Goal: Task Accomplishment & Management: Complete application form

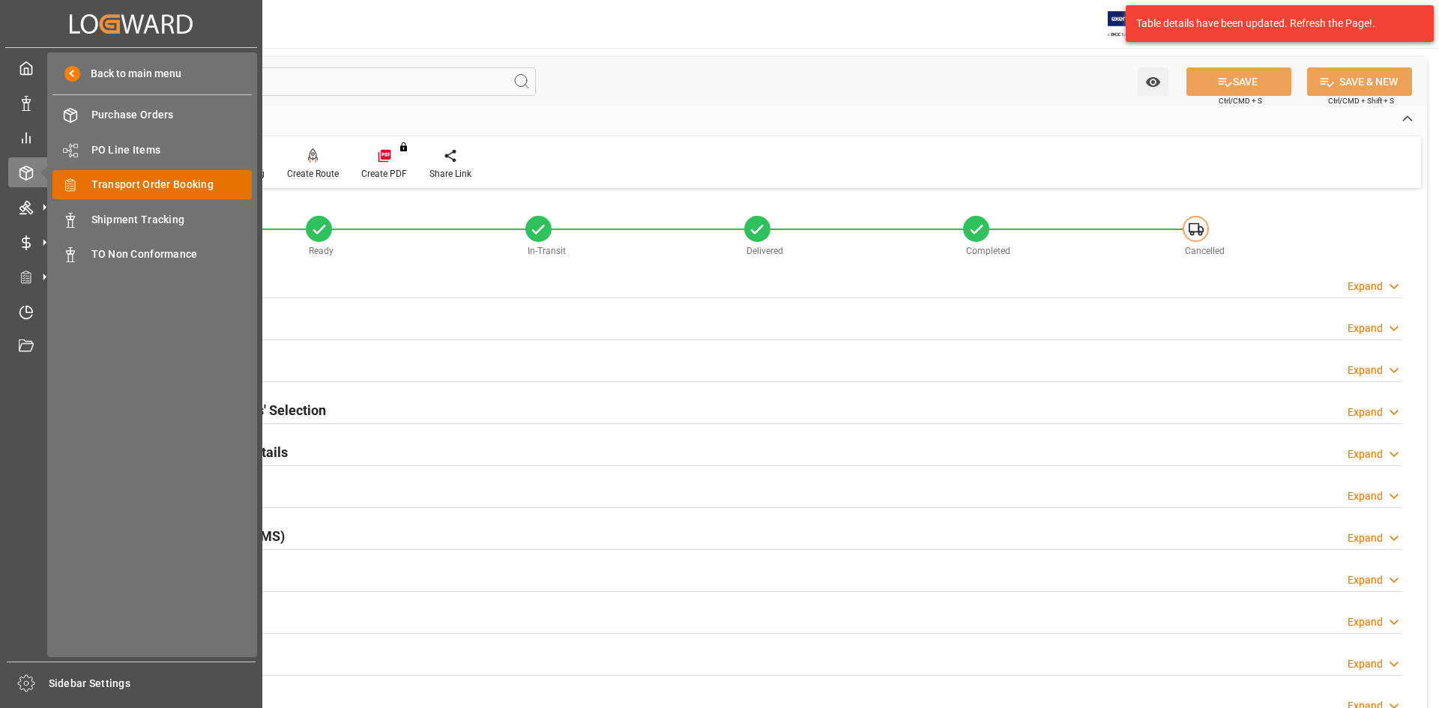
click at [122, 183] on span "Transport Order Booking" at bounding box center [171, 185] width 161 height 16
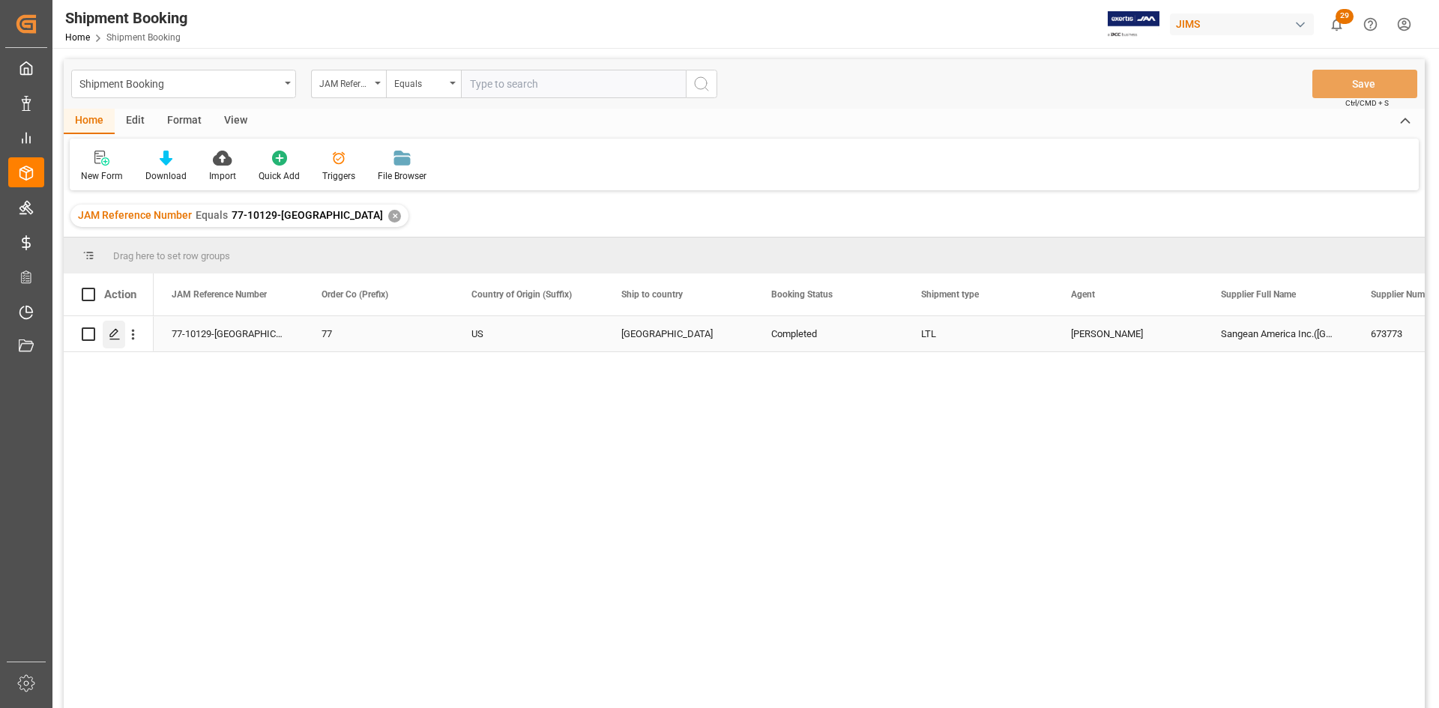
click at [111, 337] on polygon "Press SPACE to select this row." at bounding box center [113, 333] width 7 height 7
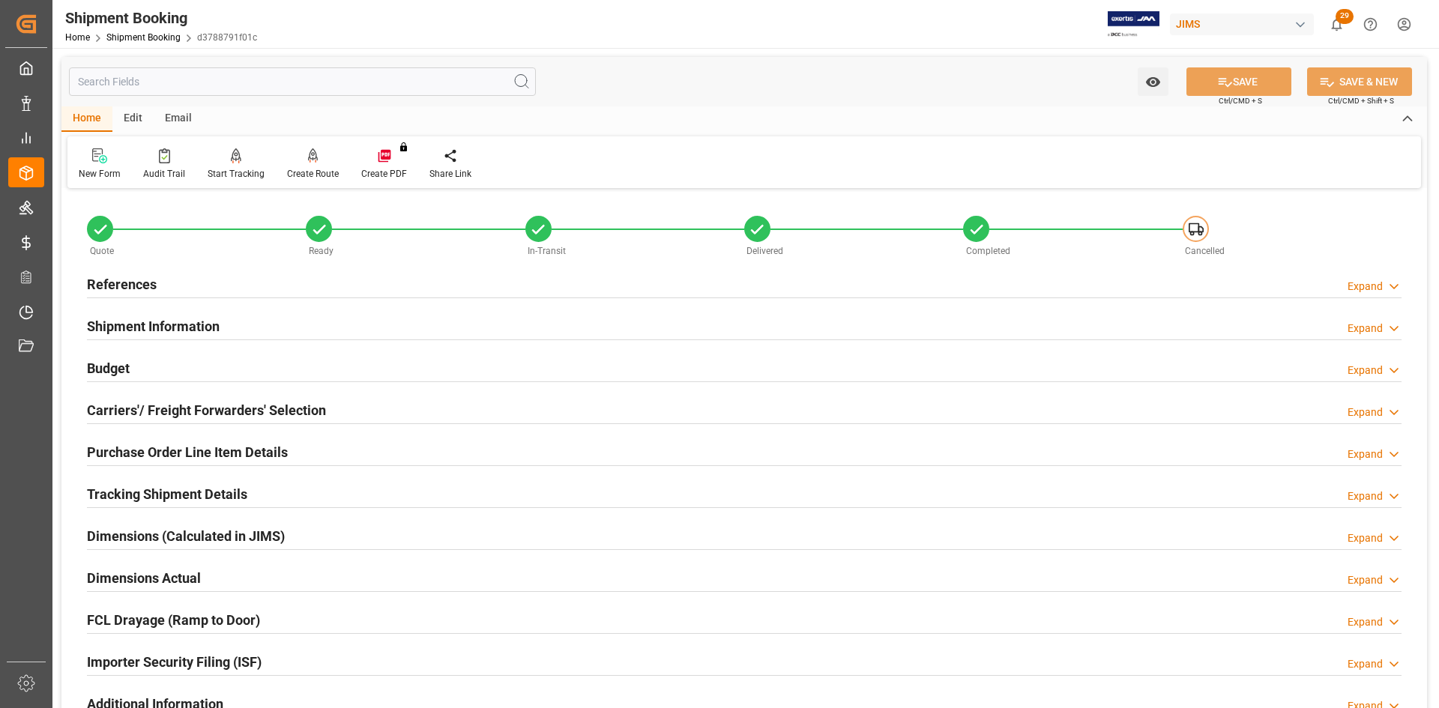
click at [111, 281] on h2 "References" at bounding box center [122, 284] width 70 height 20
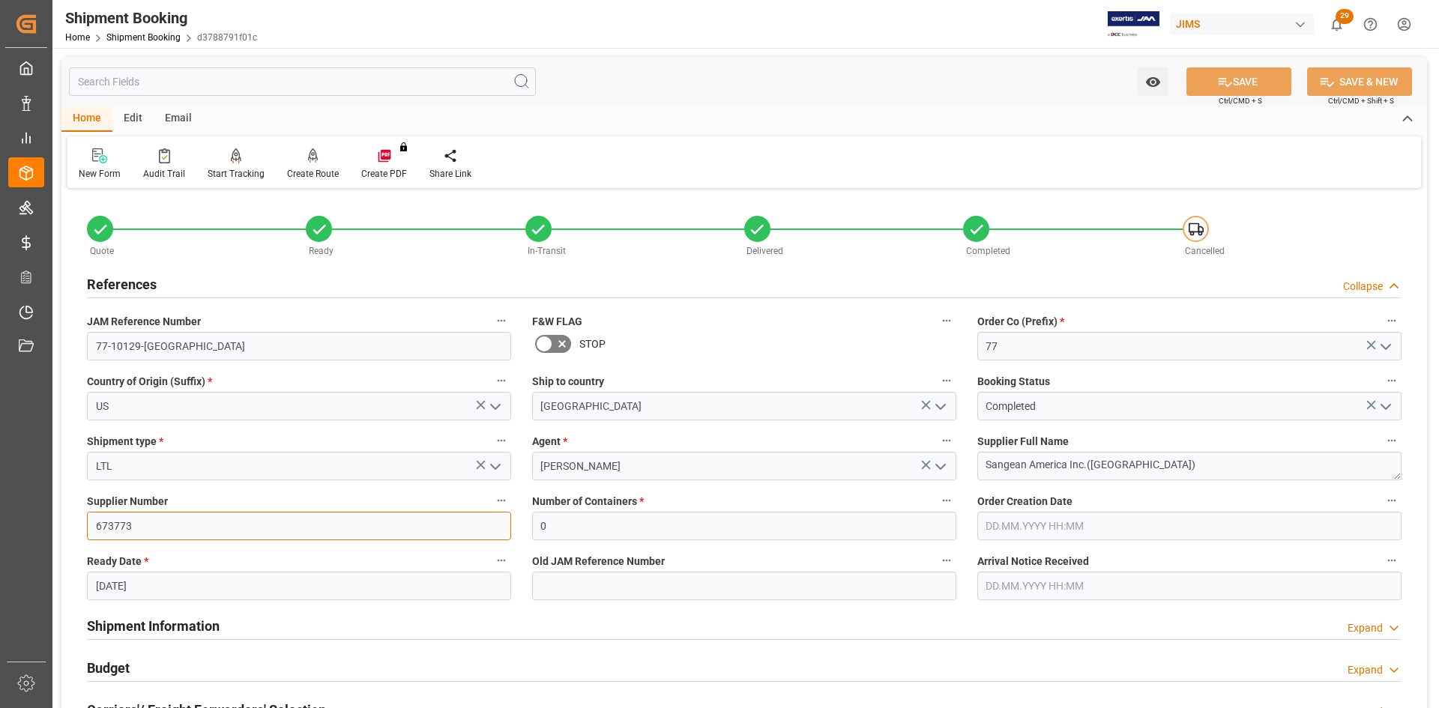
drag, startPoint x: 154, startPoint y: 525, endPoint x: 87, endPoint y: 525, distance: 67.5
click at [87, 525] on input "673773" at bounding box center [299, 526] width 424 height 28
drag, startPoint x: 1127, startPoint y: 469, endPoint x: 962, endPoint y: 450, distance: 166.0
click at [962, 450] on div "Quote Ready In-Transit Delivered Completed Cancelled References Collapse JAM Re…" at bounding box center [744, 659] width 1366 height 932
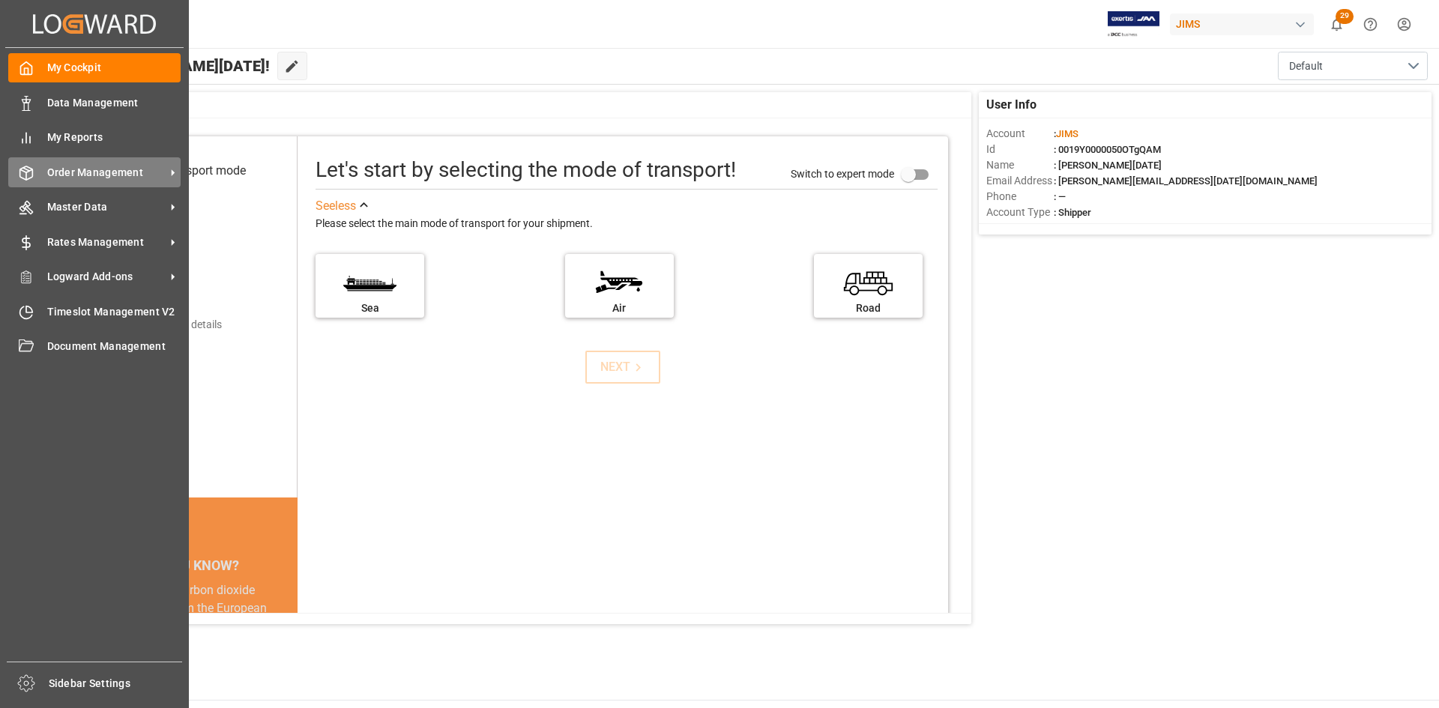
click at [95, 174] on span "Order Management" at bounding box center [106, 173] width 118 height 16
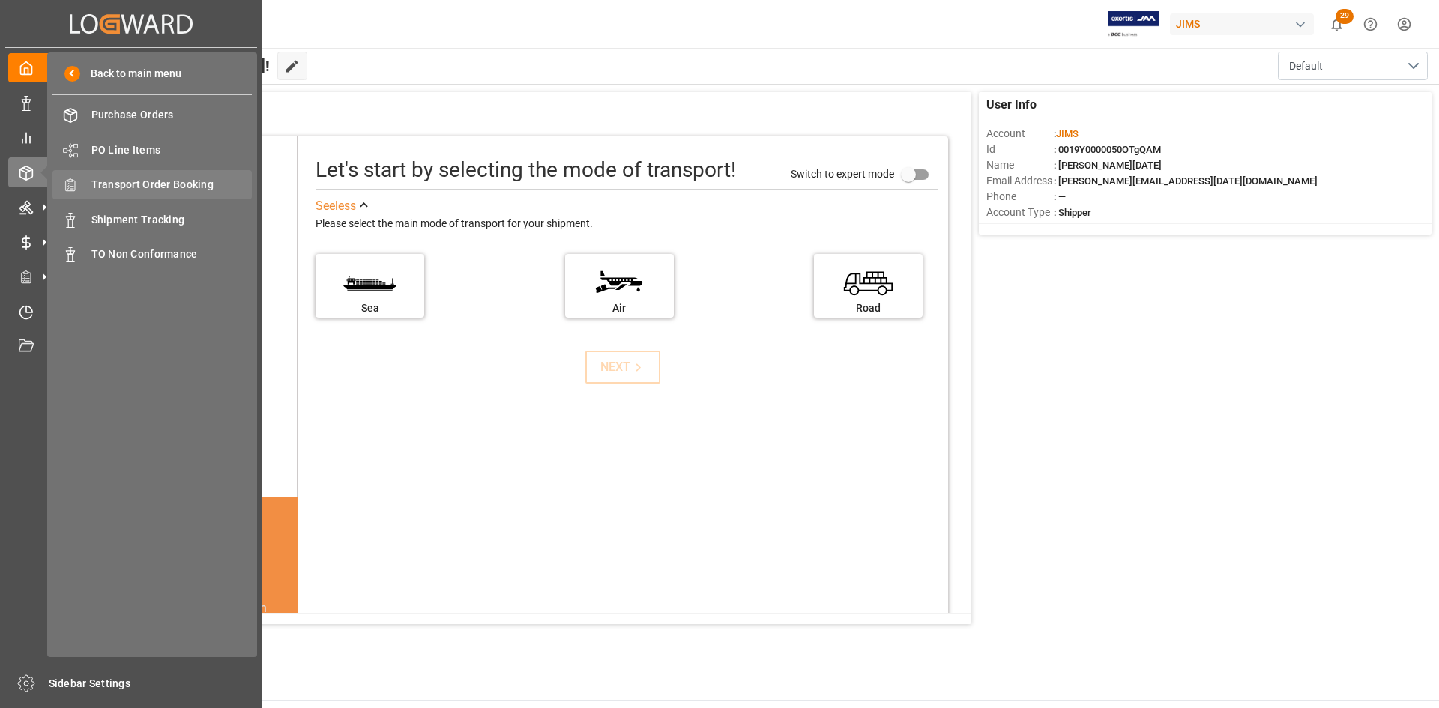
click at [144, 182] on span "Transport Order Booking" at bounding box center [171, 185] width 161 height 16
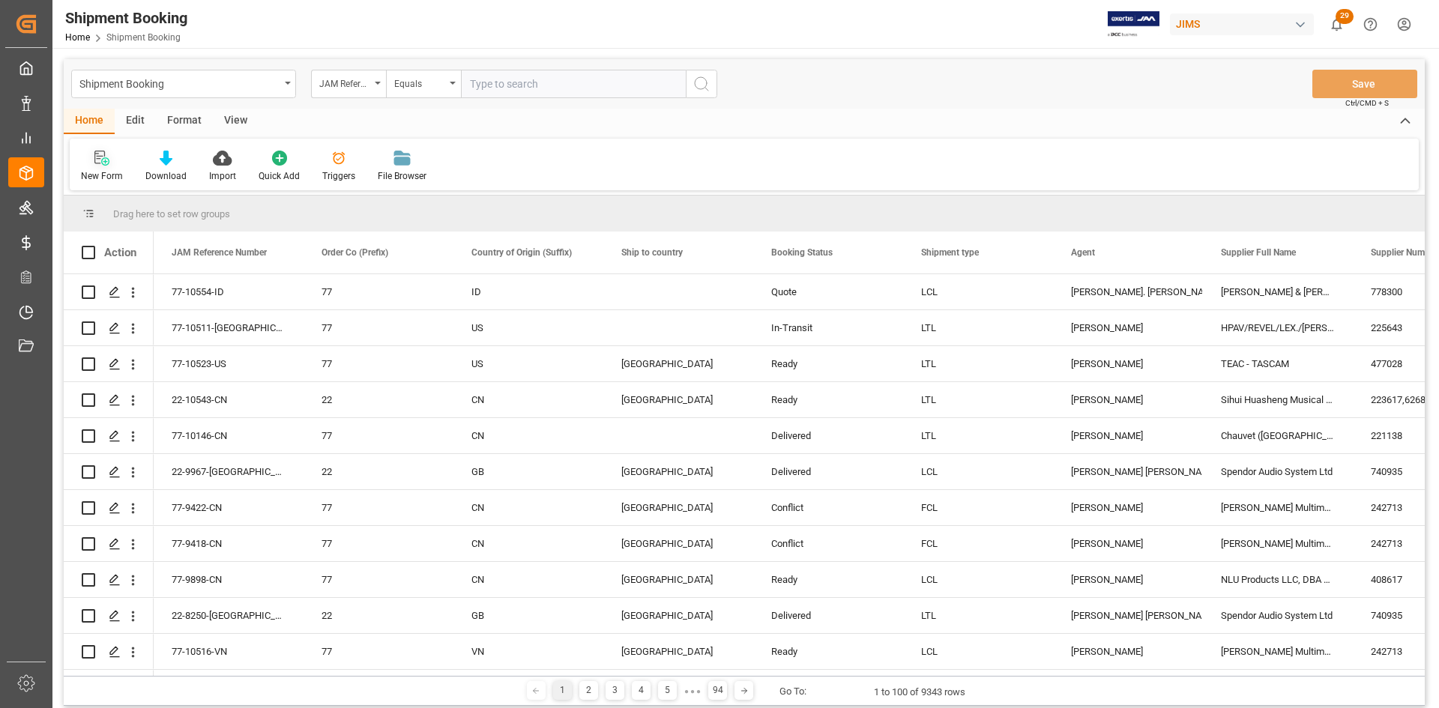
click at [96, 171] on div "New Form" at bounding box center [102, 175] width 42 height 13
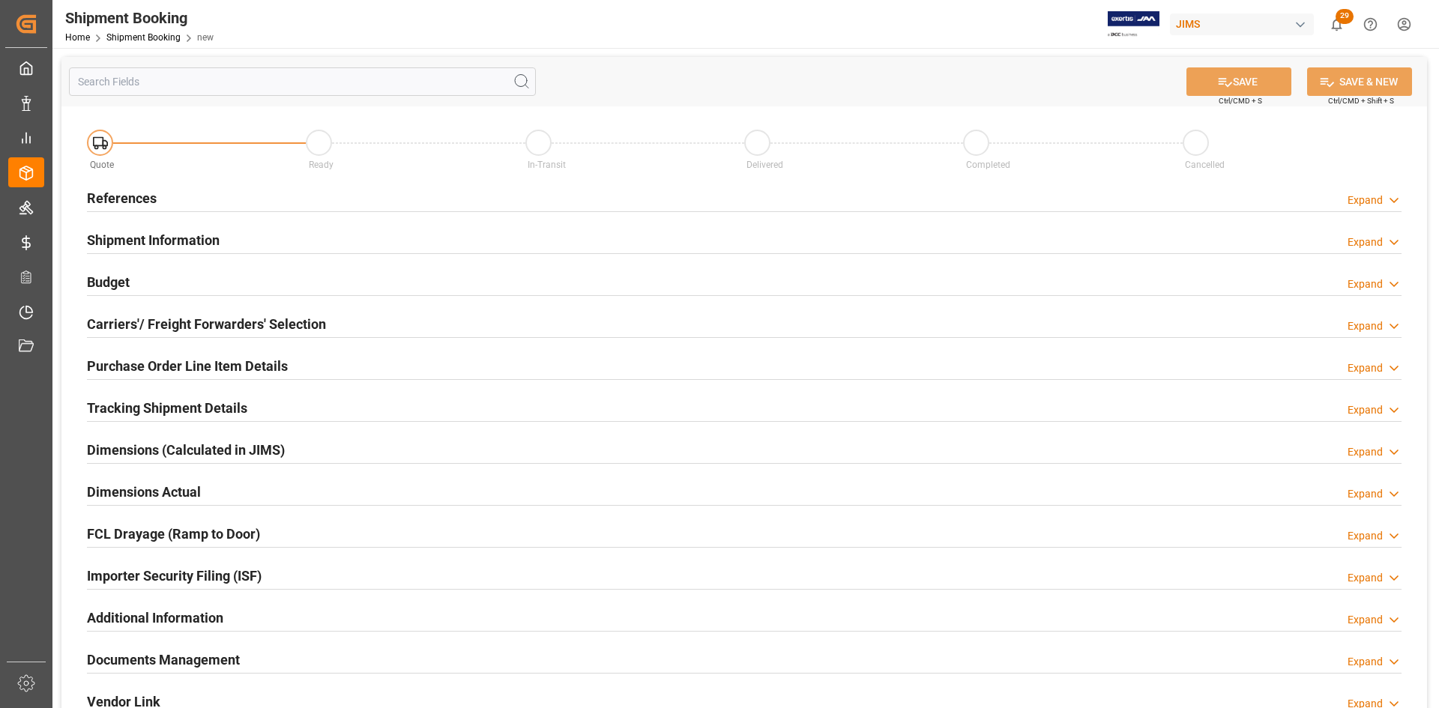
click at [116, 198] on h2 "References" at bounding box center [122, 198] width 70 height 20
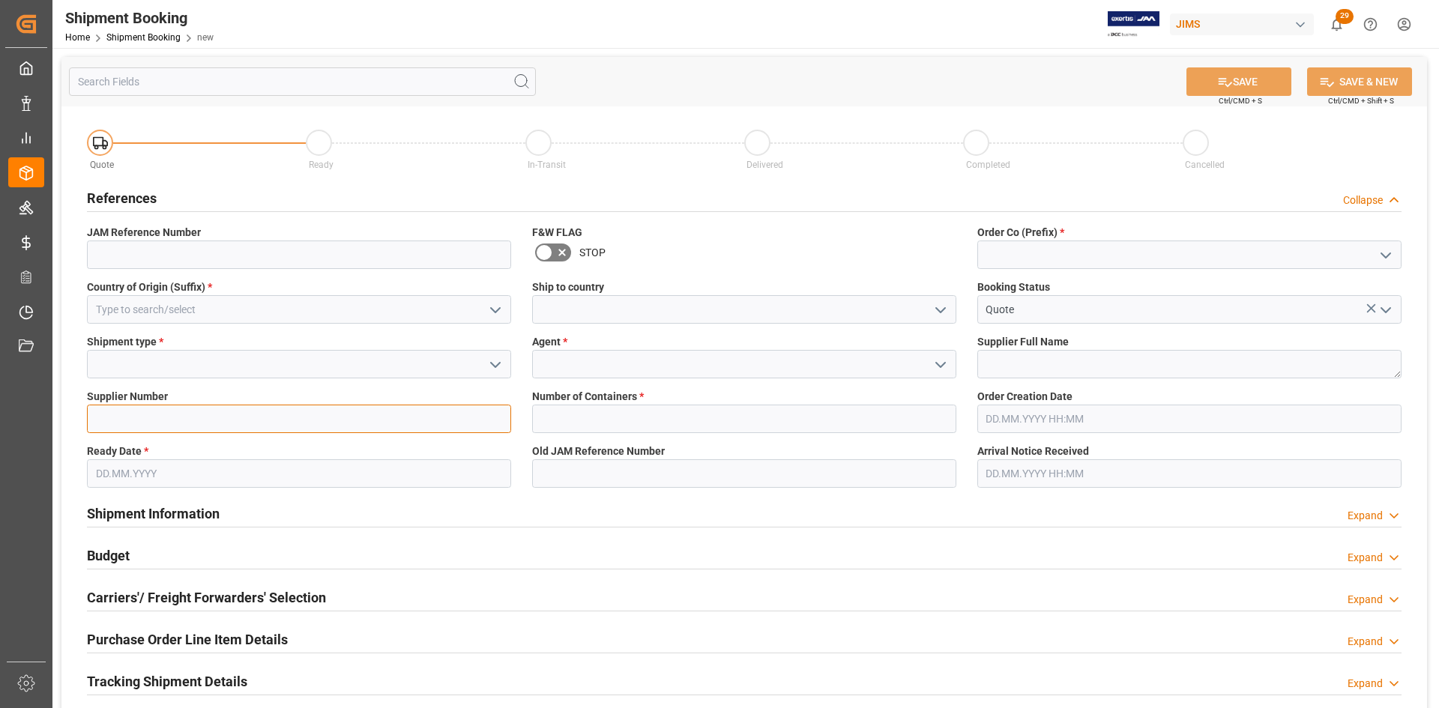
click at [115, 415] on input at bounding box center [299, 419] width 424 height 28
paste input "673773"
type input "673773"
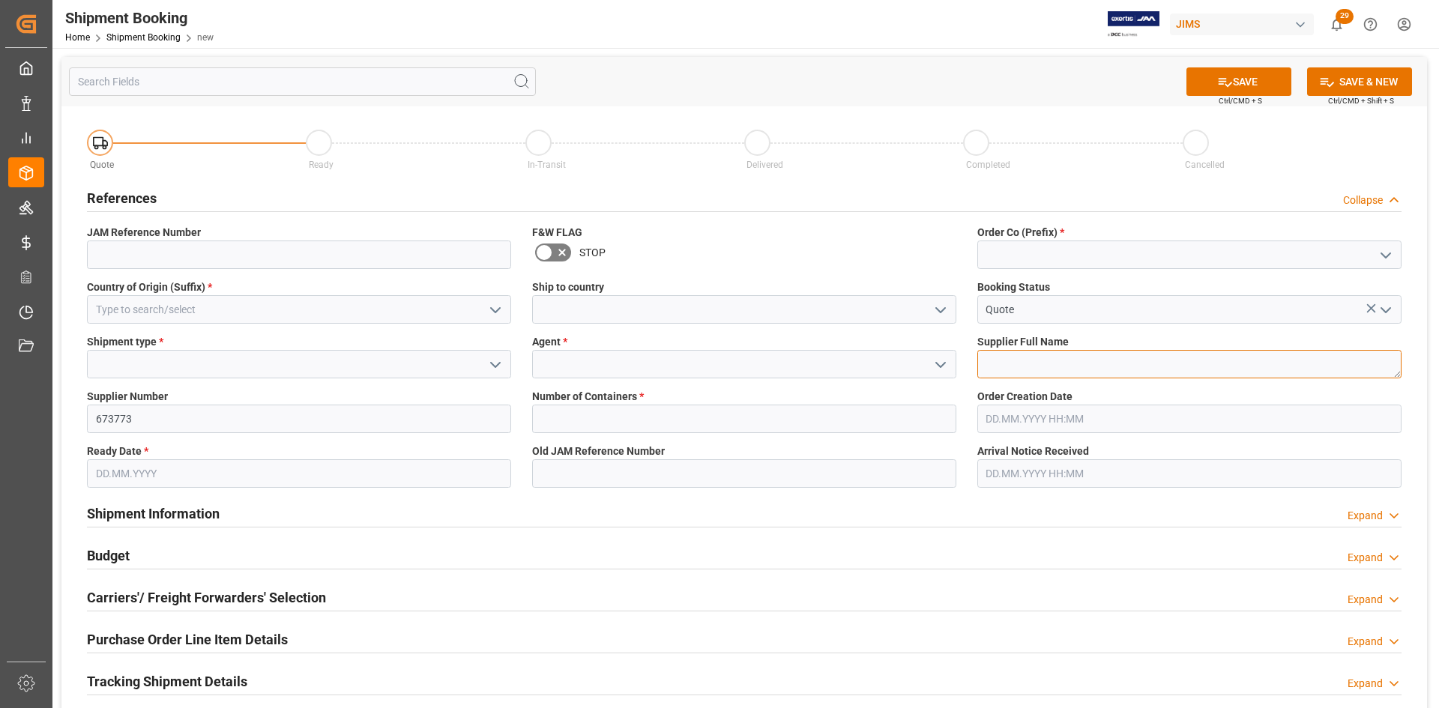
click at [1007, 364] on textarea at bounding box center [1189, 364] width 424 height 28
paste textarea "Sangean America Inc.([GEOGRAPHIC_DATA])"
type textarea "Sangean America Inc.([GEOGRAPHIC_DATA])"
click at [558, 373] on input at bounding box center [744, 364] width 424 height 28
click at [943, 361] on icon "open menu" at bounding box center [941, 365] width 18 height 18
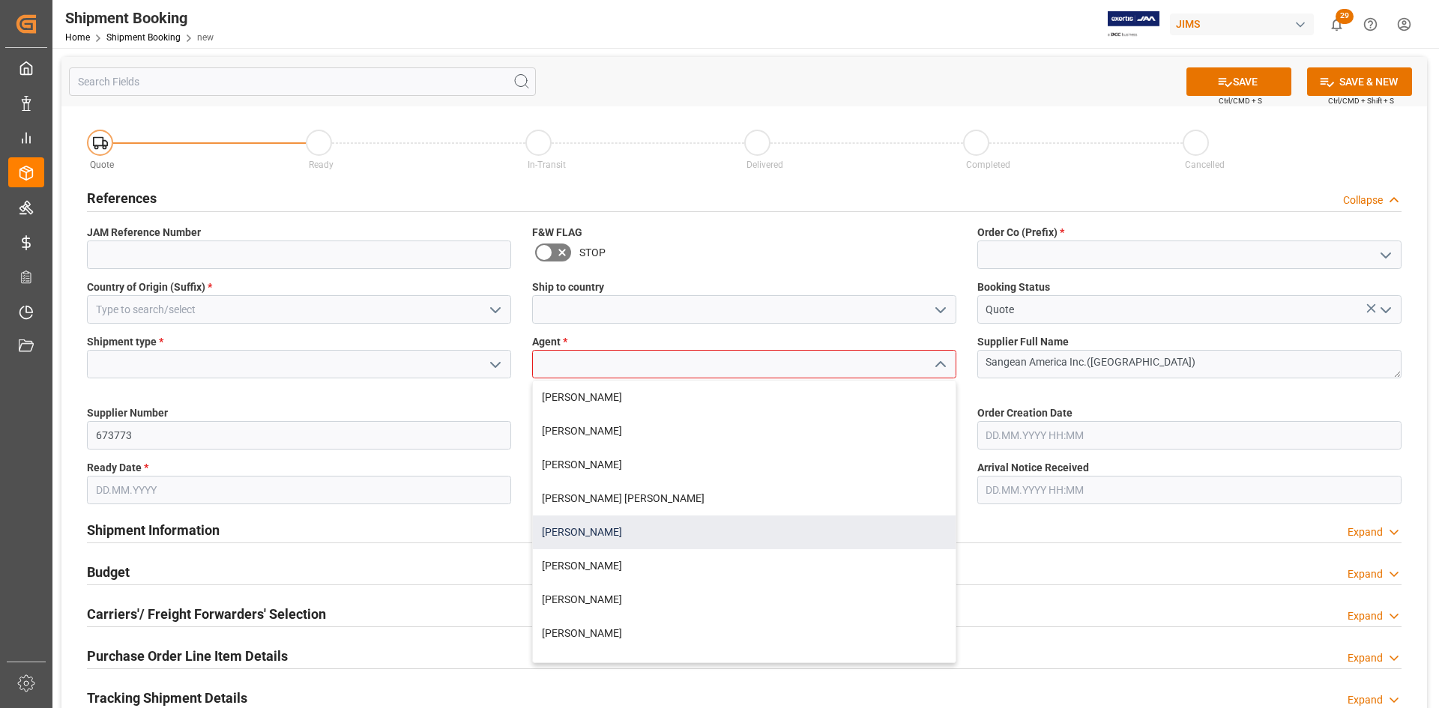
click at [561, 526] on div "[PERSON_NAME]" at bounding box center [744, 533] width 423 height 34
type input "[PERSON_NAME]"
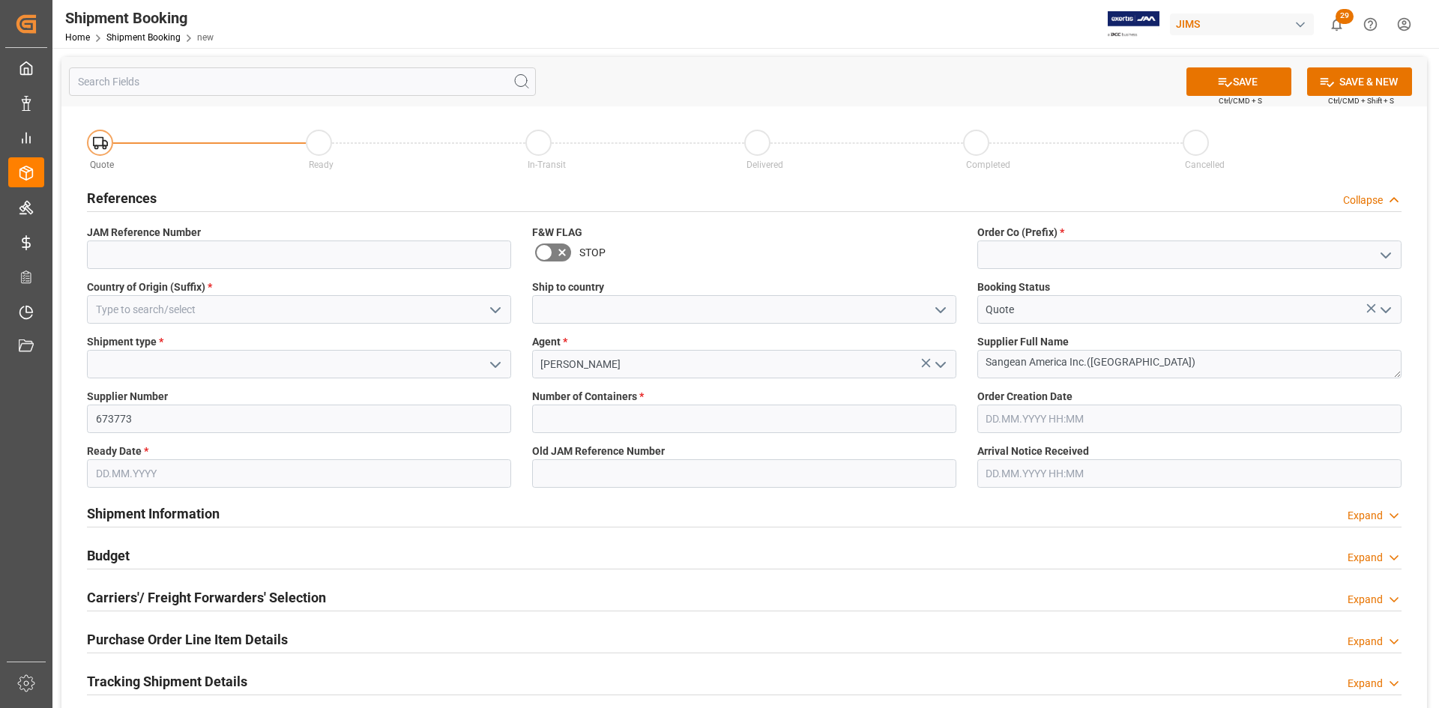
click at [943, 308] on icon "open menu" at bounding box center [941, 310] width 18 height 18
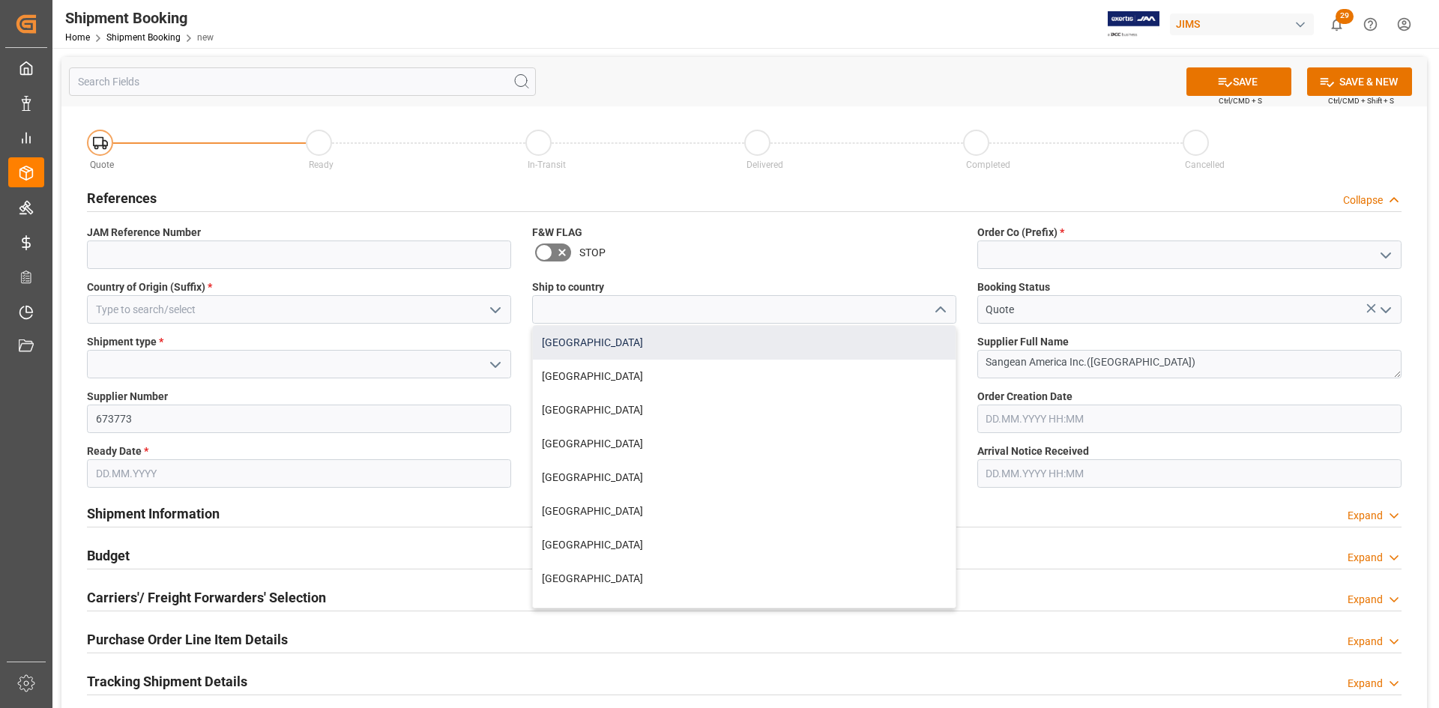
click at [558, 340] on div "[GEOGRAPHIC_DATA]" at bounding box center [744, 343] width 423 height 34
type input "[GEOGRAPHIC_DATA]"
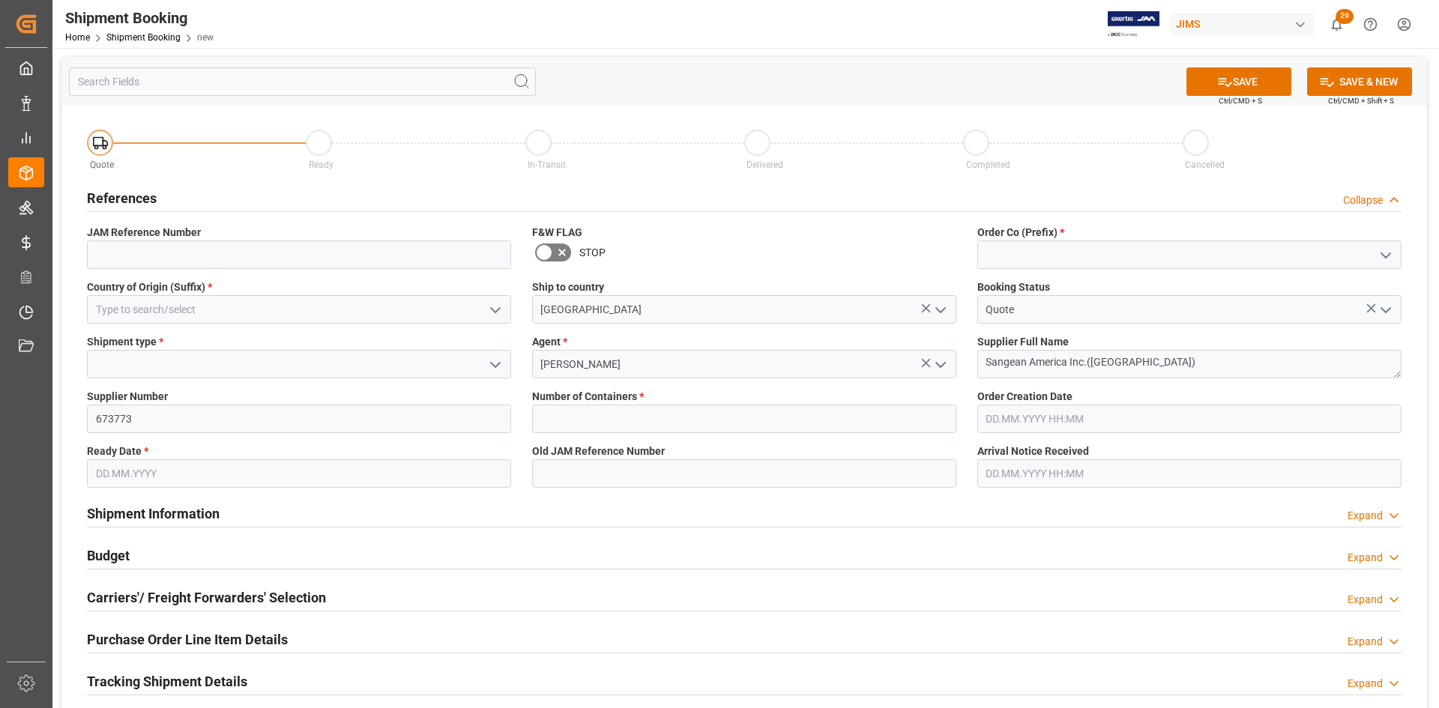
click at [496, 301] on icon "open menu" at bounding box center [495, 310] width 18 height 18
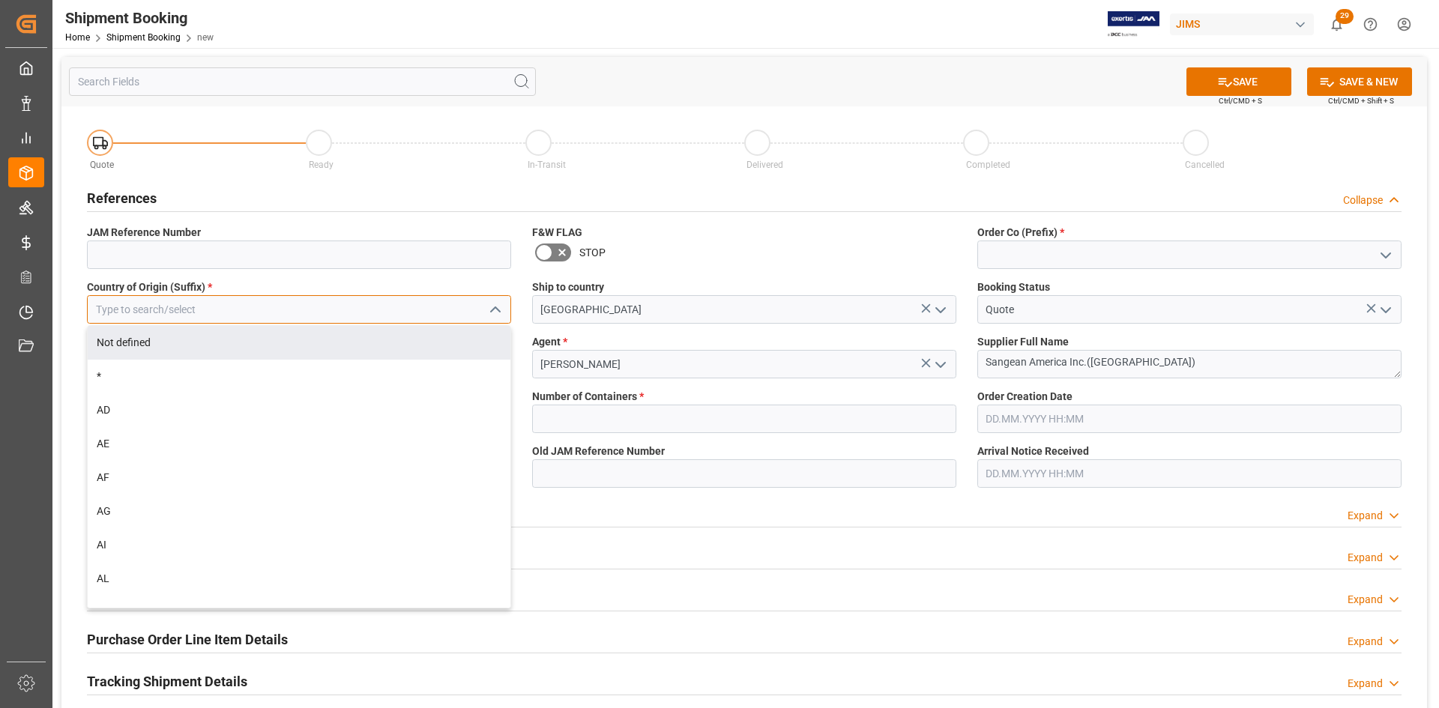
click at [199, 310] on input at bounding box center [299, 309] width 424 height 28
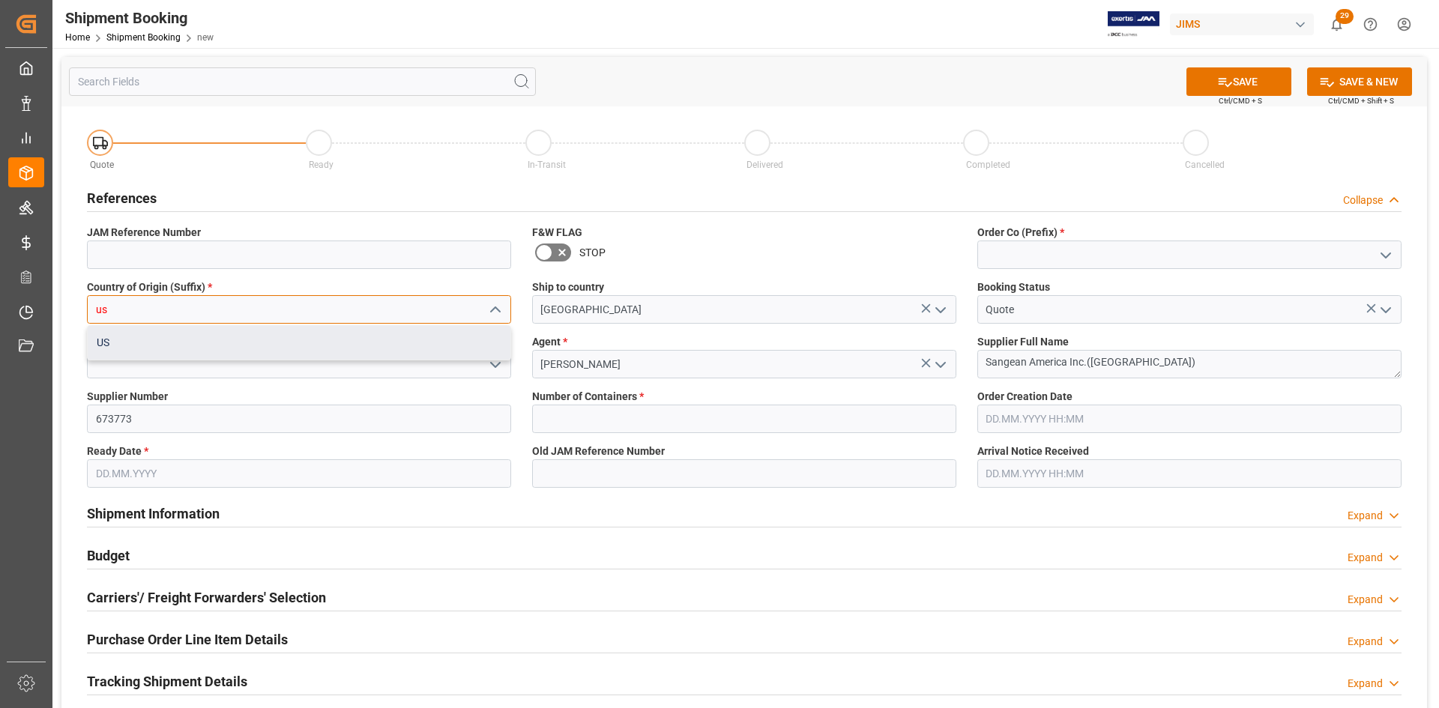
click at [124, 345] on div "US" at bounding box center [299, 343] width 423 height 34
type input "US"
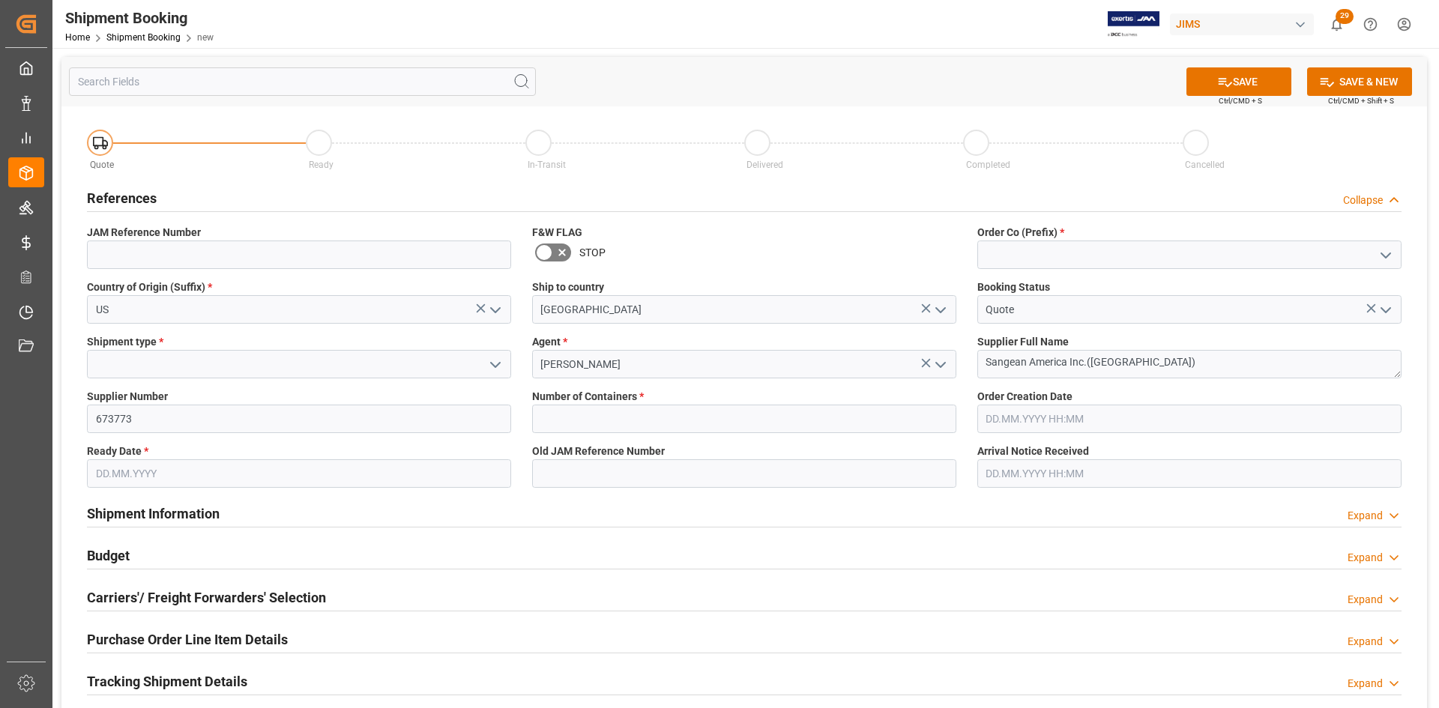
click at [492, 361] on icon "open menu" at bounding box center [495, 365] width 18 height 18
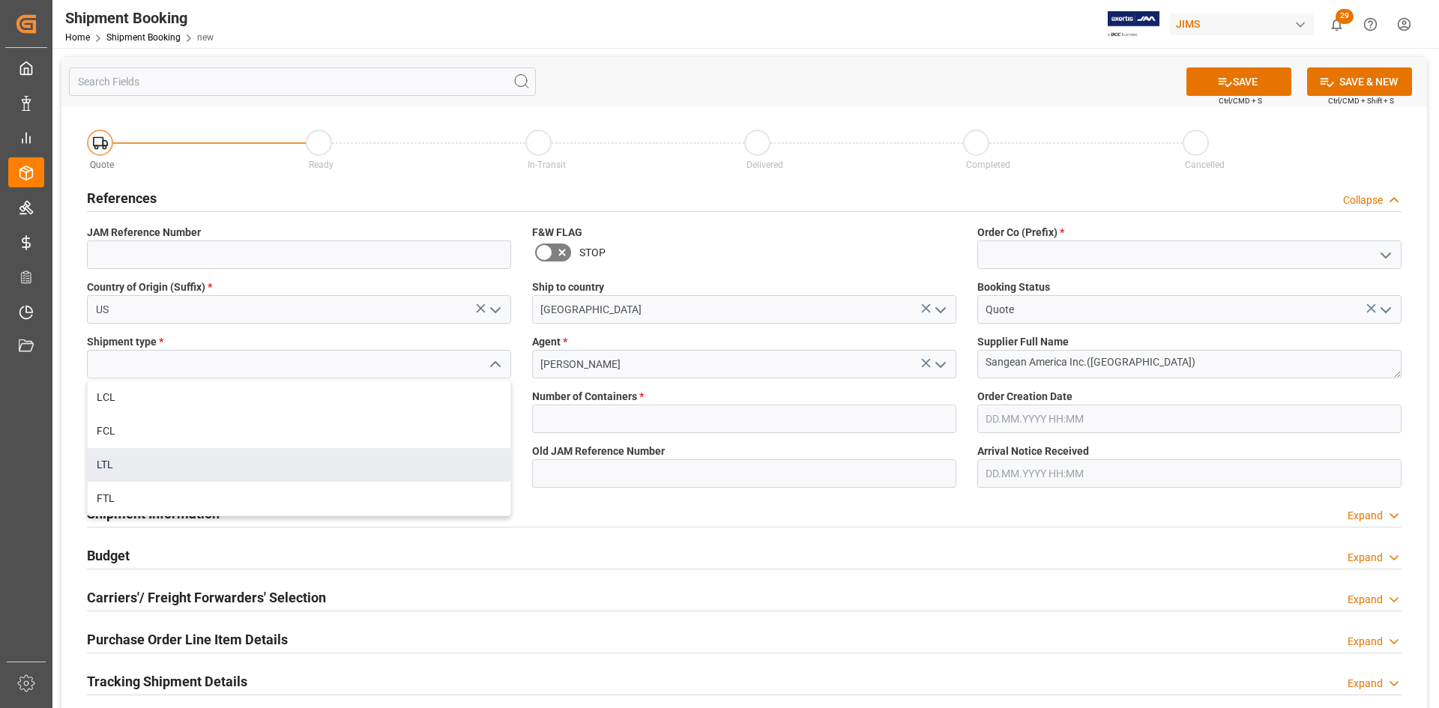
click at [116, 464] on div "LTL" at bounding box center [299, 465] width 423 height 34
type input "LTL"
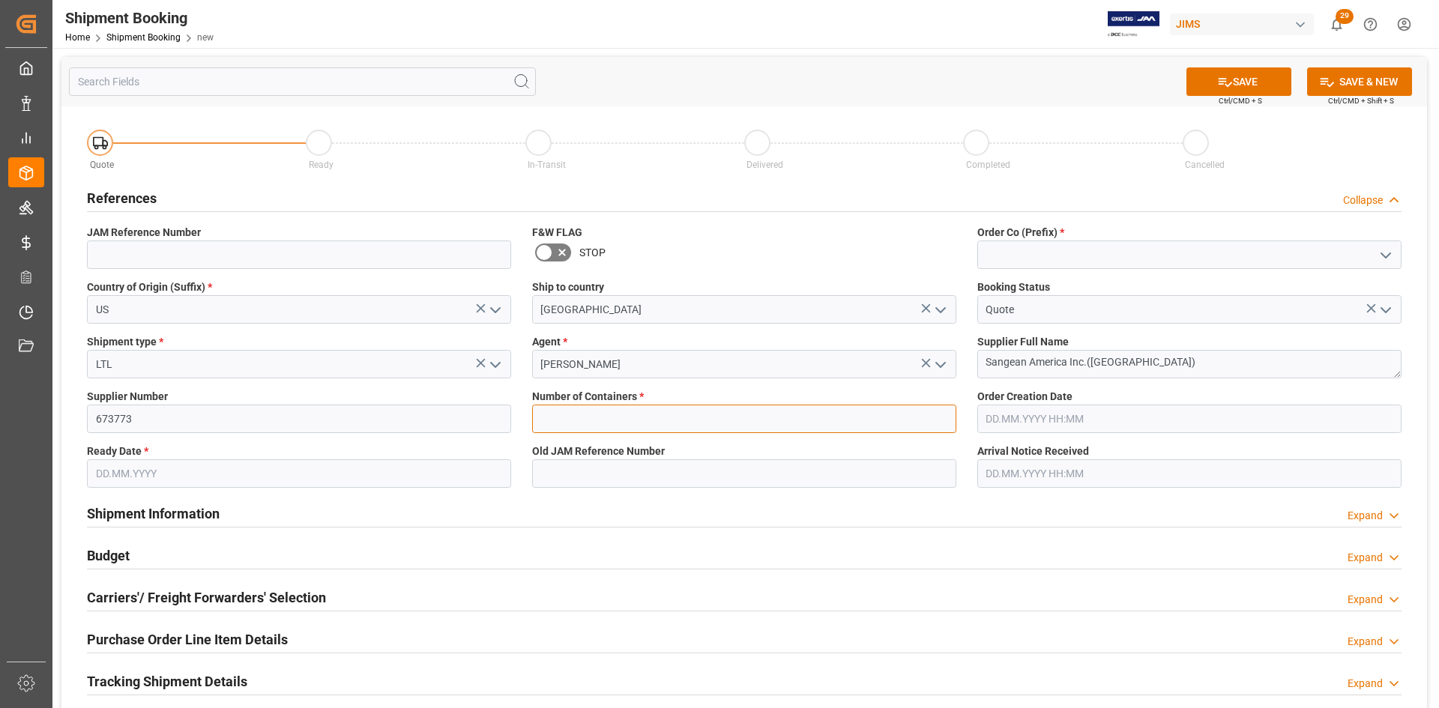
click at [615, 418] on input "text" at bounding box center [744, 419] width 424 height 28
type input "0"
click at [1094, 412] on input "text" at bounding box center [1189, 419] width 424 height 28
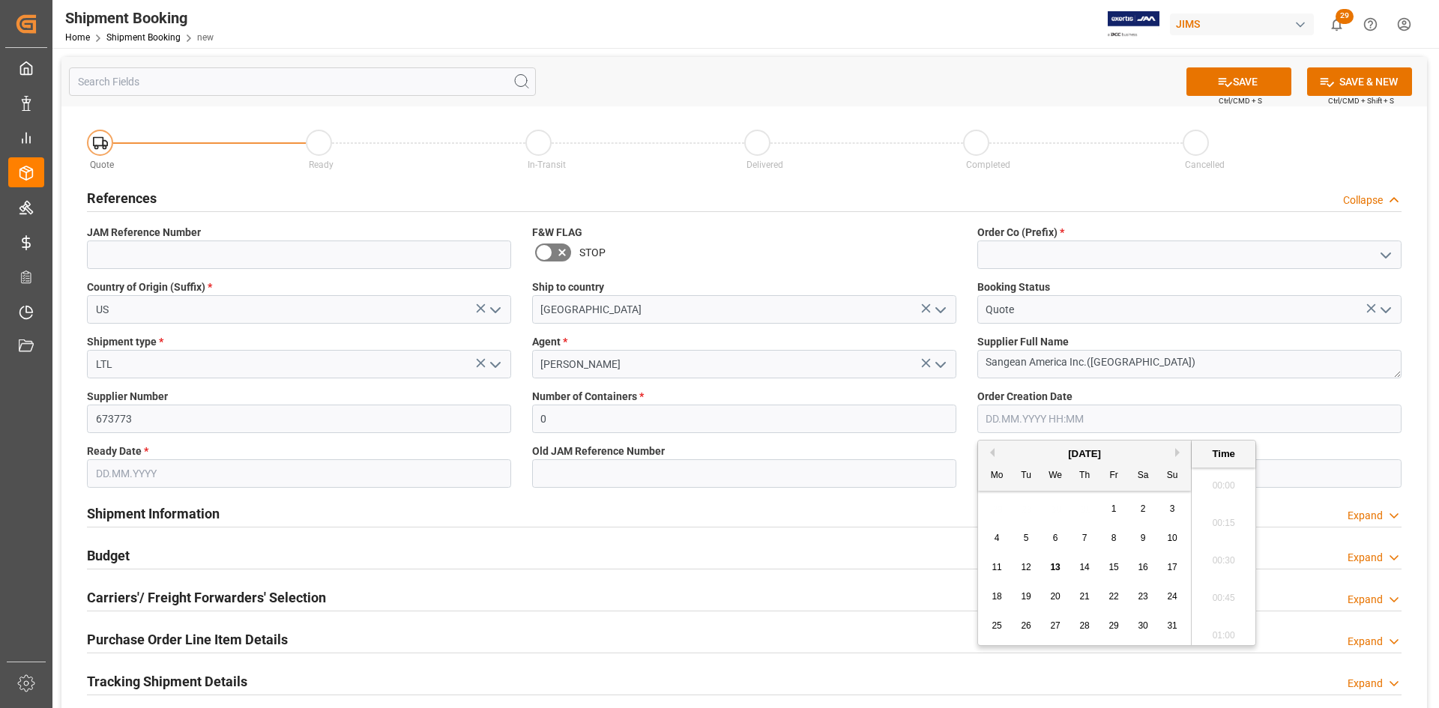
scroll to position [1280, 0]
click at [1058, 568] on span "13" at bounding box center [1055, 567] width 10 height 10
type input "[DATE] 00:00"
click at [102, 466] on input "text" at bounding box center [299, 474] width 424 height 28
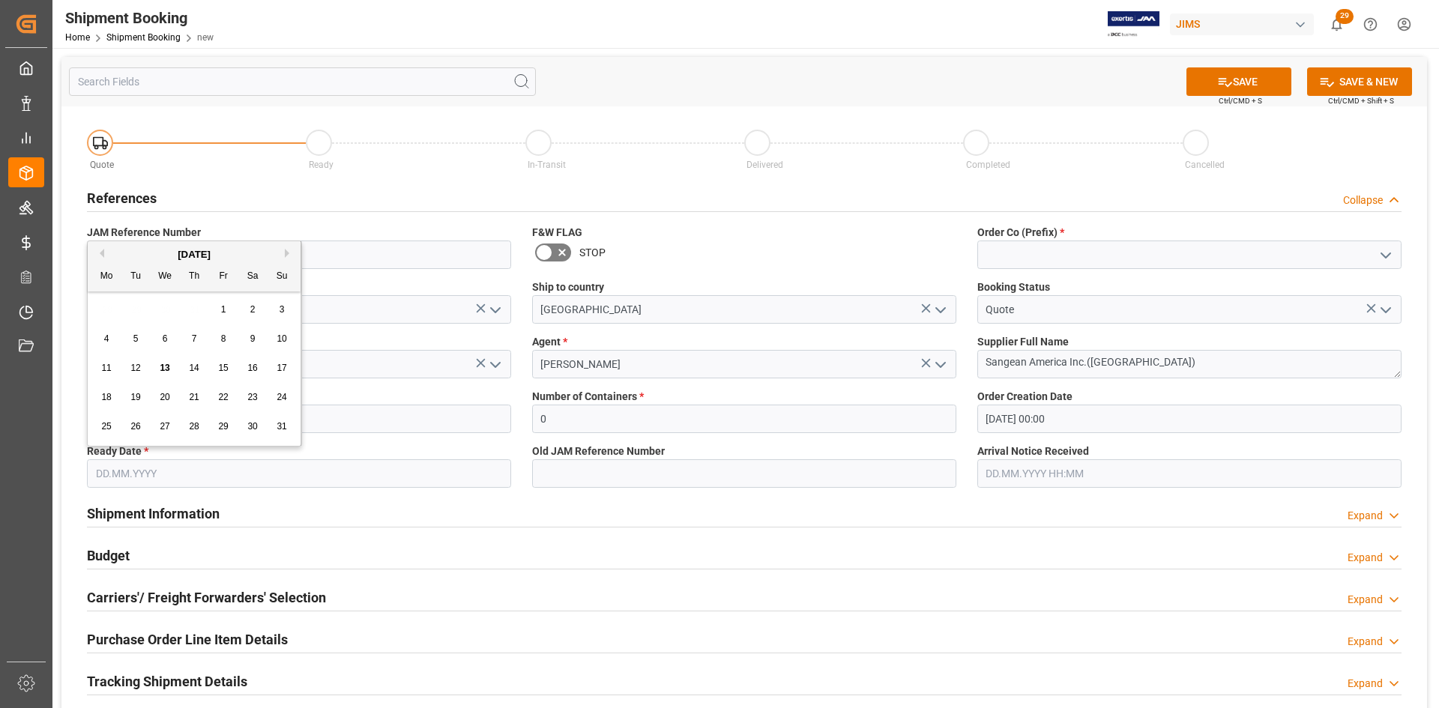
click at [167, 368] on span "13" at bounding box center [165, 368] width 10 height 10
type input "[DATE]"
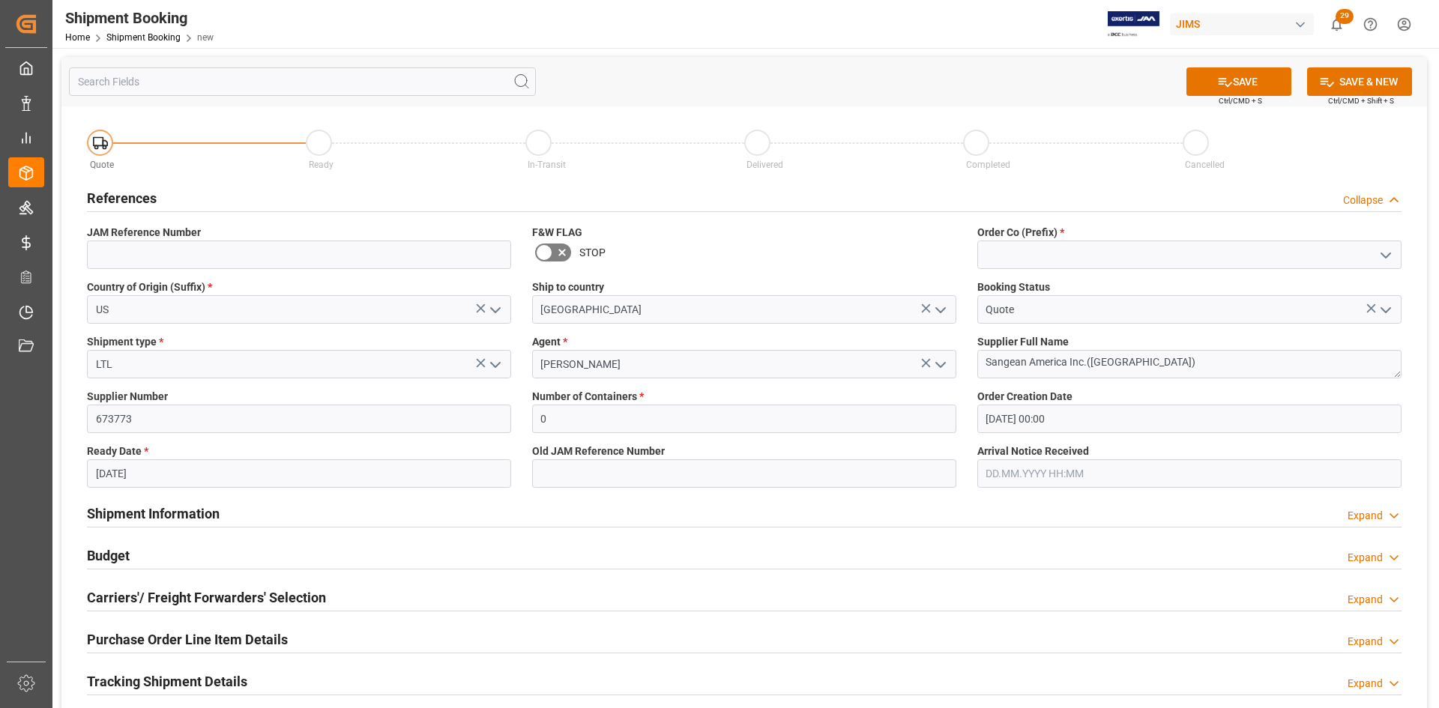
click at [1384, 256] on icon "open menu" at bounding box center [1386, 256] width 18 height 18
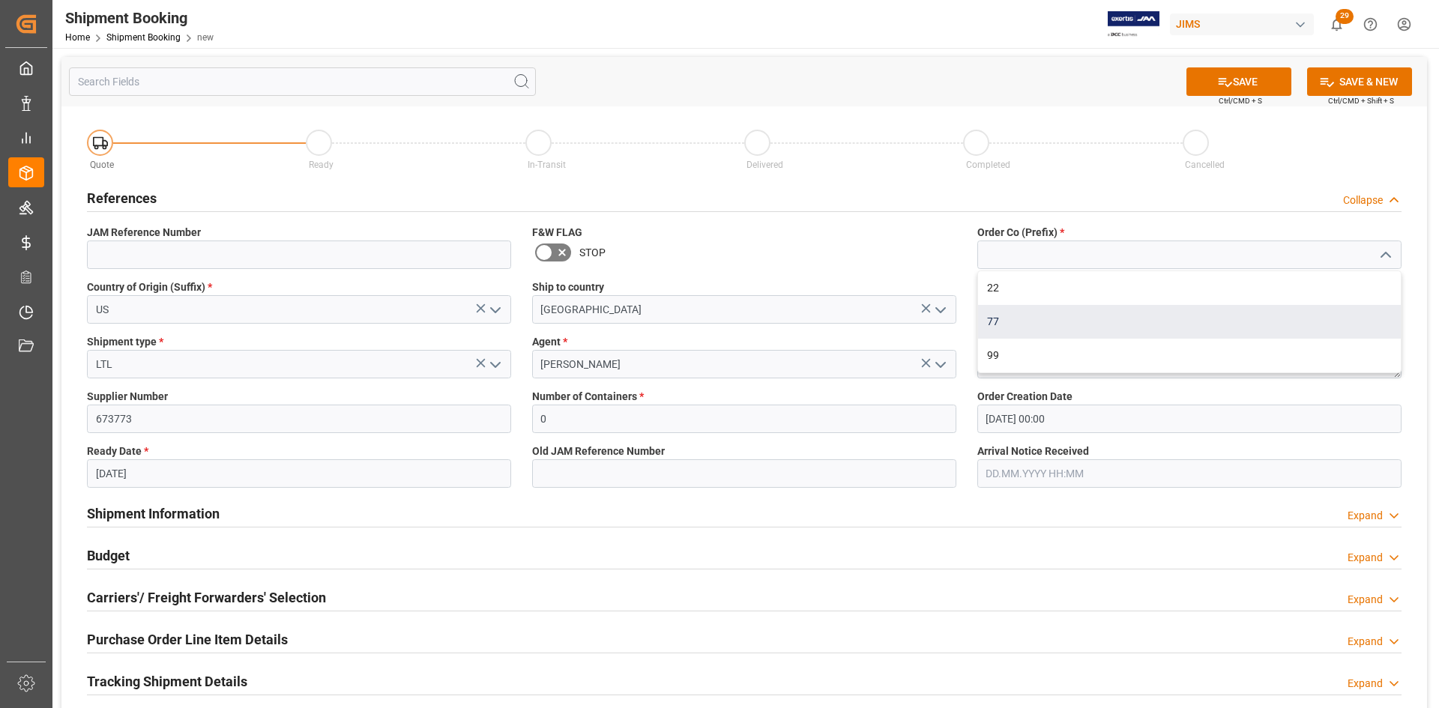
click at [1009, 316] on div "77" at bounding box center [1189, 322] width 423 height 34
type input "77"
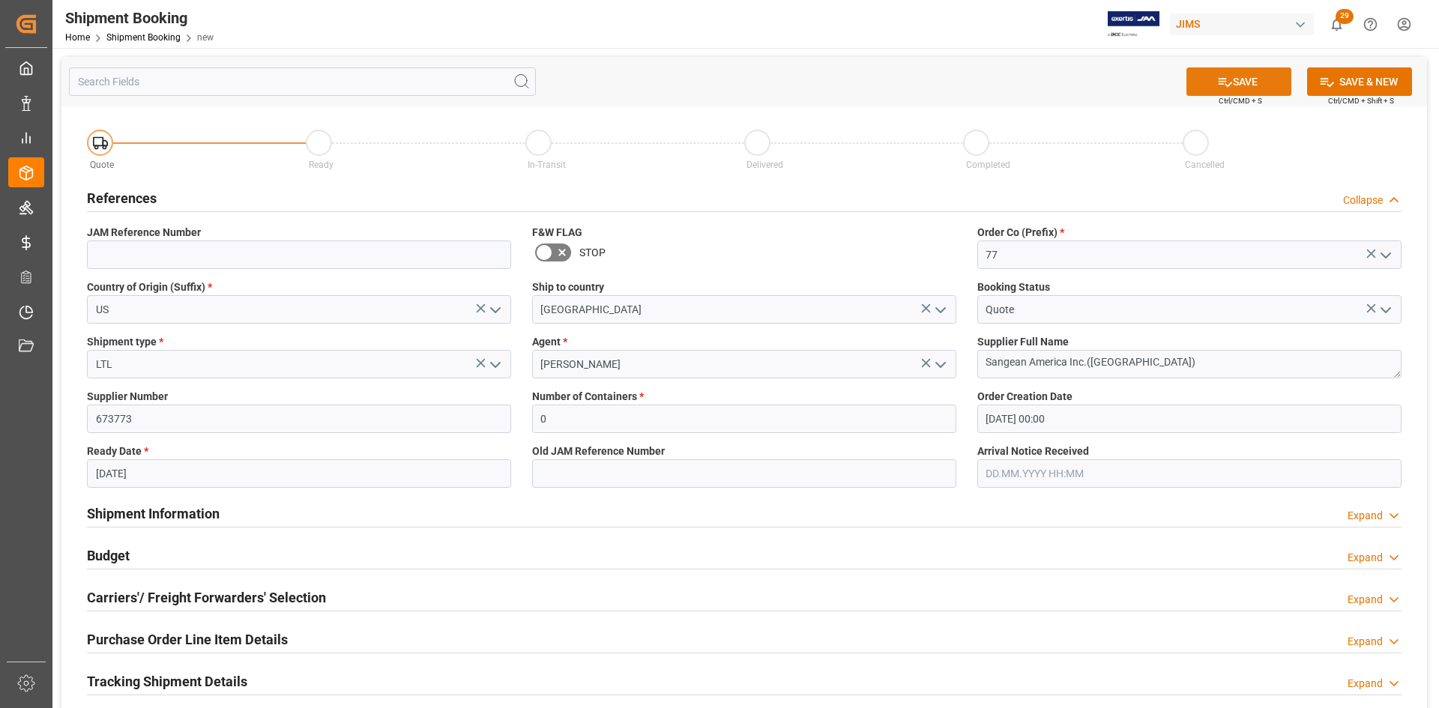
click at [1258, 81] on button "SAVE" at bounding box center [1239, 81] width 105 height 28
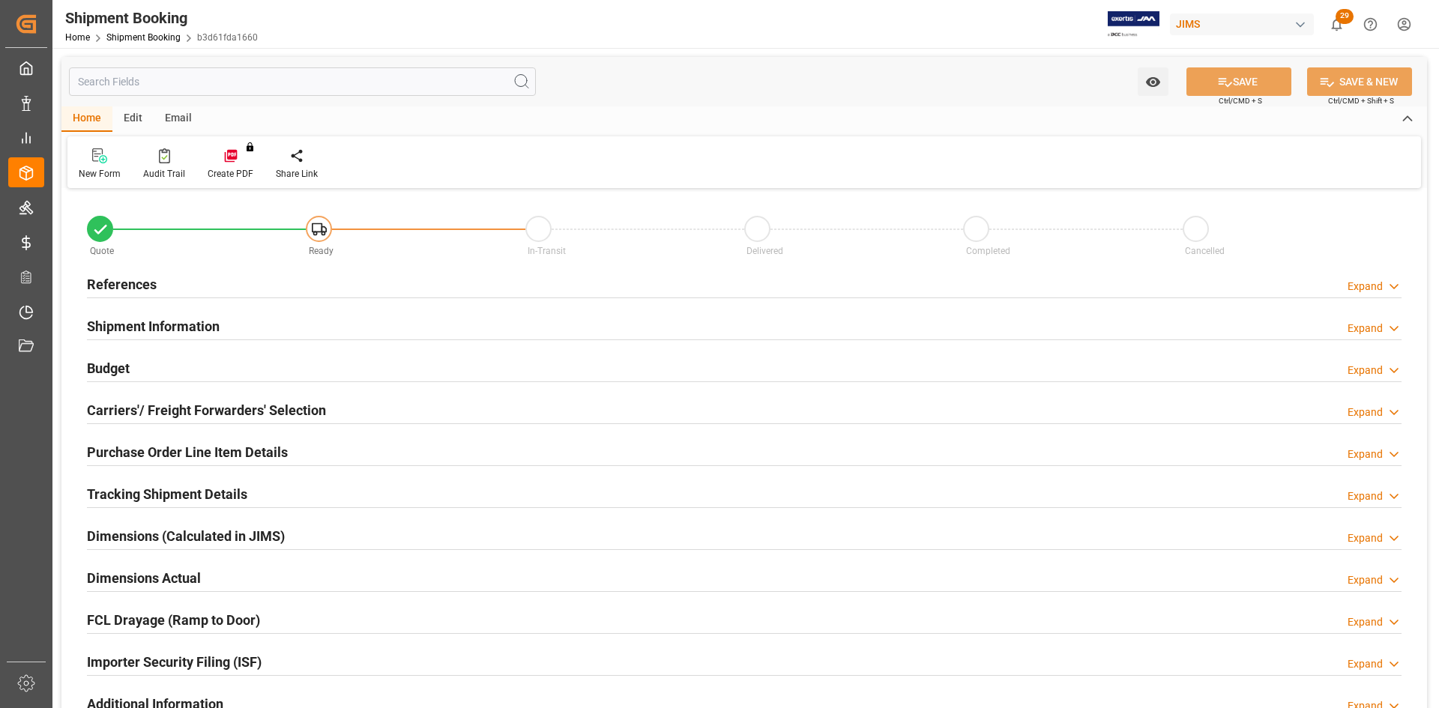
type input "0"
type input "13.08.2025 00:00"
type input "13.08.2025"
click at [113, 283] on h2 "References" at bounding box center [122, 284] width 70 height 20
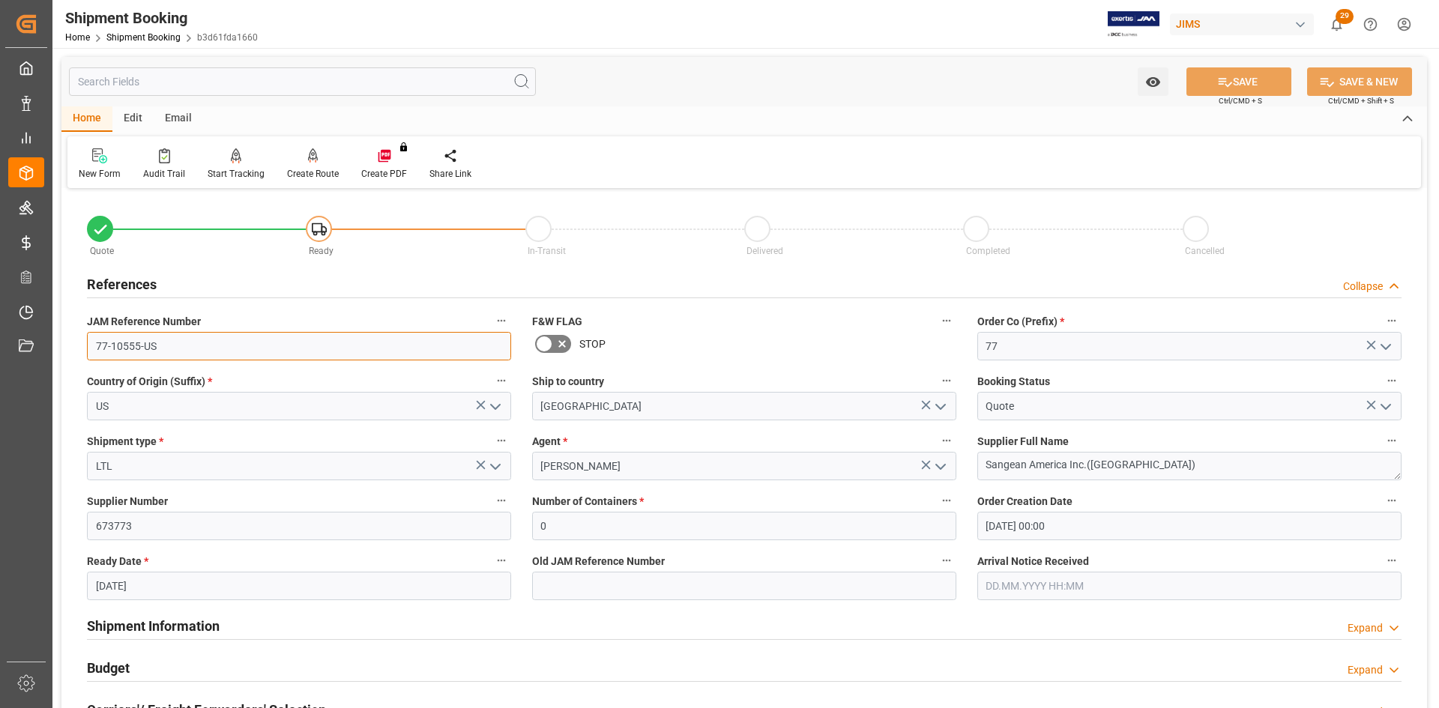
drag, startPoint x: 173, startPoint y: 342, endPoint x: 85, endPoint y: 337, distance: 88.6
click at [85, 337] on div "JAM Reference Number 77-10555-US" at bounding box center [298, 336] width 445 height 60
